Goal: Find contact information: Find contact information

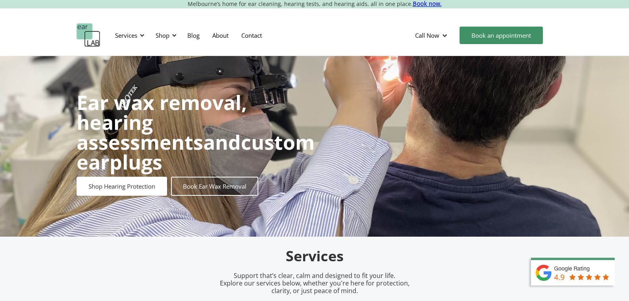
drag, startPoint x: 567, startPoint y: 281, endPoint x: 575, endPoint y: 268, distance: 15.5
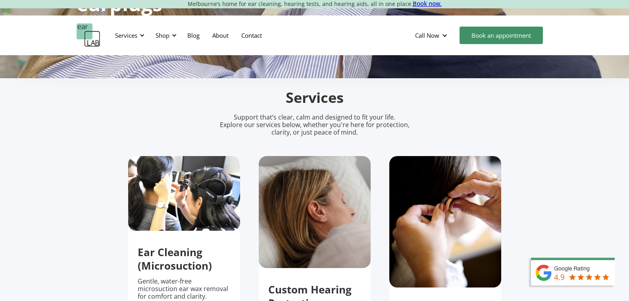
scroll to position [159, 0]
